Goal: Task Accomplishment & Management: Manage account settings

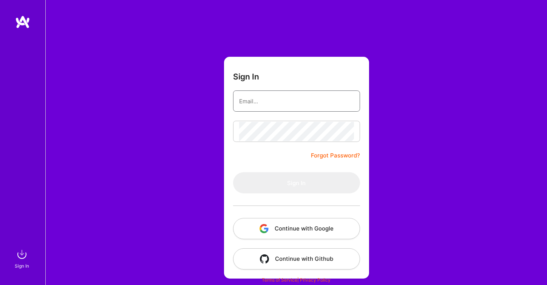
click at [290, 102] on input "email" at bounding box center [296, 100] width 115 height 19
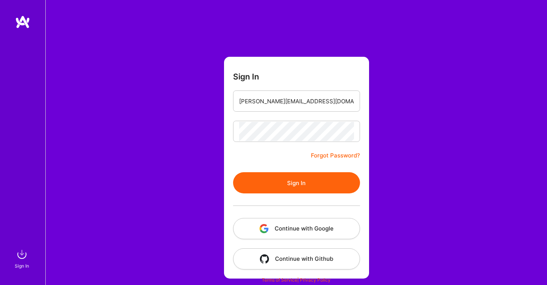
click at [305, 178] on button "Sign In" at bounding box center [296, 182] width 127 height 21
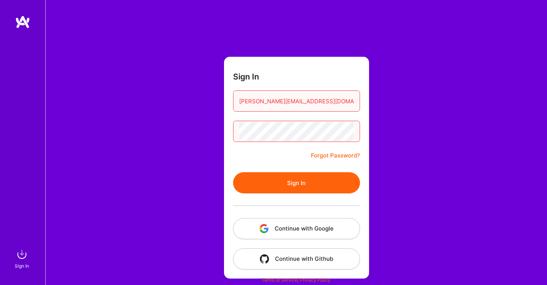
click at [285, 99] on input "[PERSON_NAME][EMAIL_ADDRESS][DOMAIN_NAME]" at bounding box center [296, 100] width 115 height 19
type input "[PERSON_NAME][EMAIL_ADDRESS][DOMAIN_NAME]"
click at [306, 178] on button "Sign In" at bounding box center [296, 182] width 127 height 21
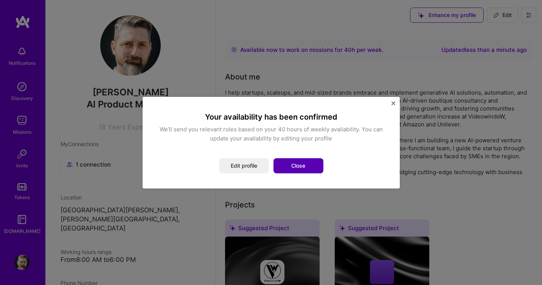
click at [302, 170] on button "Close" at bounding box center [298, 165] width 50 height 15
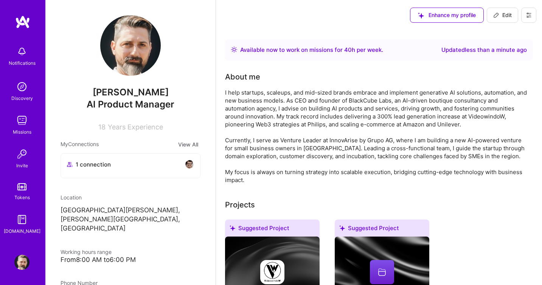
click at [26, 119] on img at bounding box center [21, 120] width 15 height 15
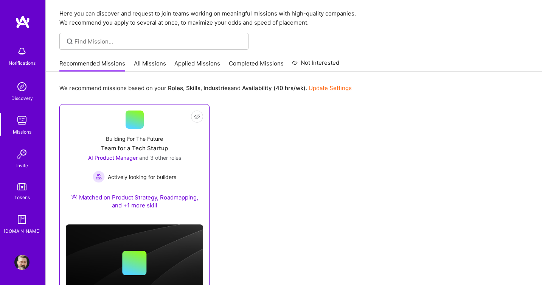
scroll to position [12, 0]
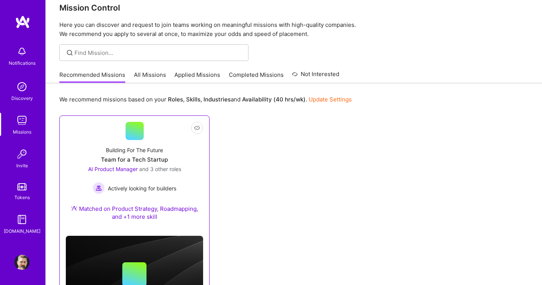
click at [186, 153] on div "Building For The Future Team for a Tech Startup AI Product Manager and 3 other …" at bounding box center [134, 185] width 137 height 90
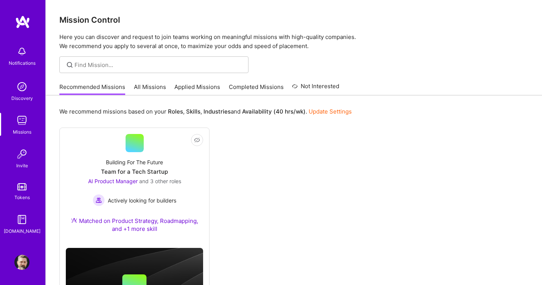
scroll to position [12, 0]
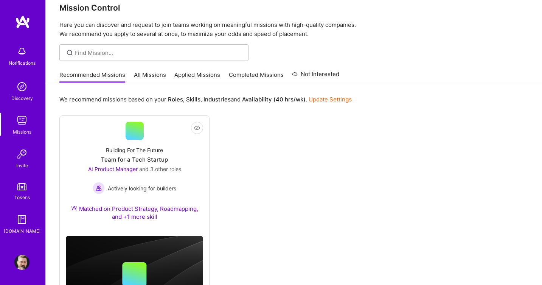
click at [191, 73] on link "Applied Missions" at bounding box center [197, 77] width 46 height 12
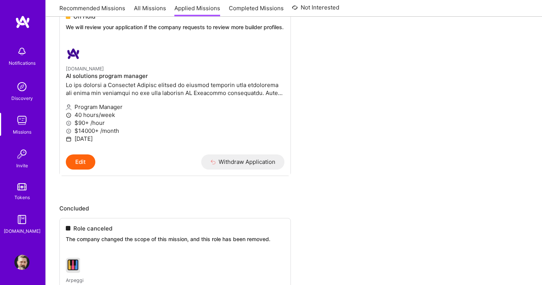
scroll to position [114, 0]
